Goal: Use online tool/utility

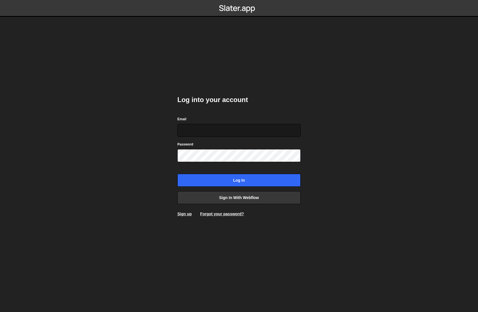
click at [209, 129] on input "Email" at bounding box center [238, 130] width 123 height 13
type input "[PERSON_NAME][EMAIL_ADDRESS][DOMAIN_NAME]"
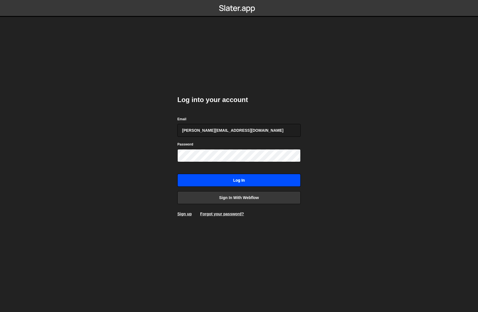
click at [225, 184] on input "Log in" at bounding box center [238, 180] width 123 height 13
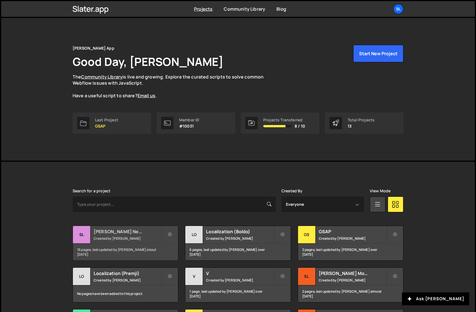
click at [138, 235] on div "Slater LP New 1.1 Created by Jared Malan" at bounding box center [125, 234] width 105 height 17
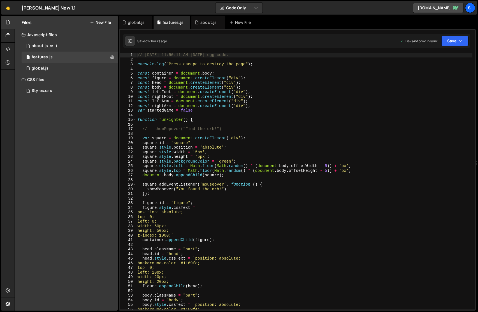
scroll to position [181, 0]
click at [243, 9] on button "Code Only" at bounding box center [239, 8] width 47 height 10
click at [240, 31] on button "Code + Tools" at bounding box center [239, 30] width 47 height 10
